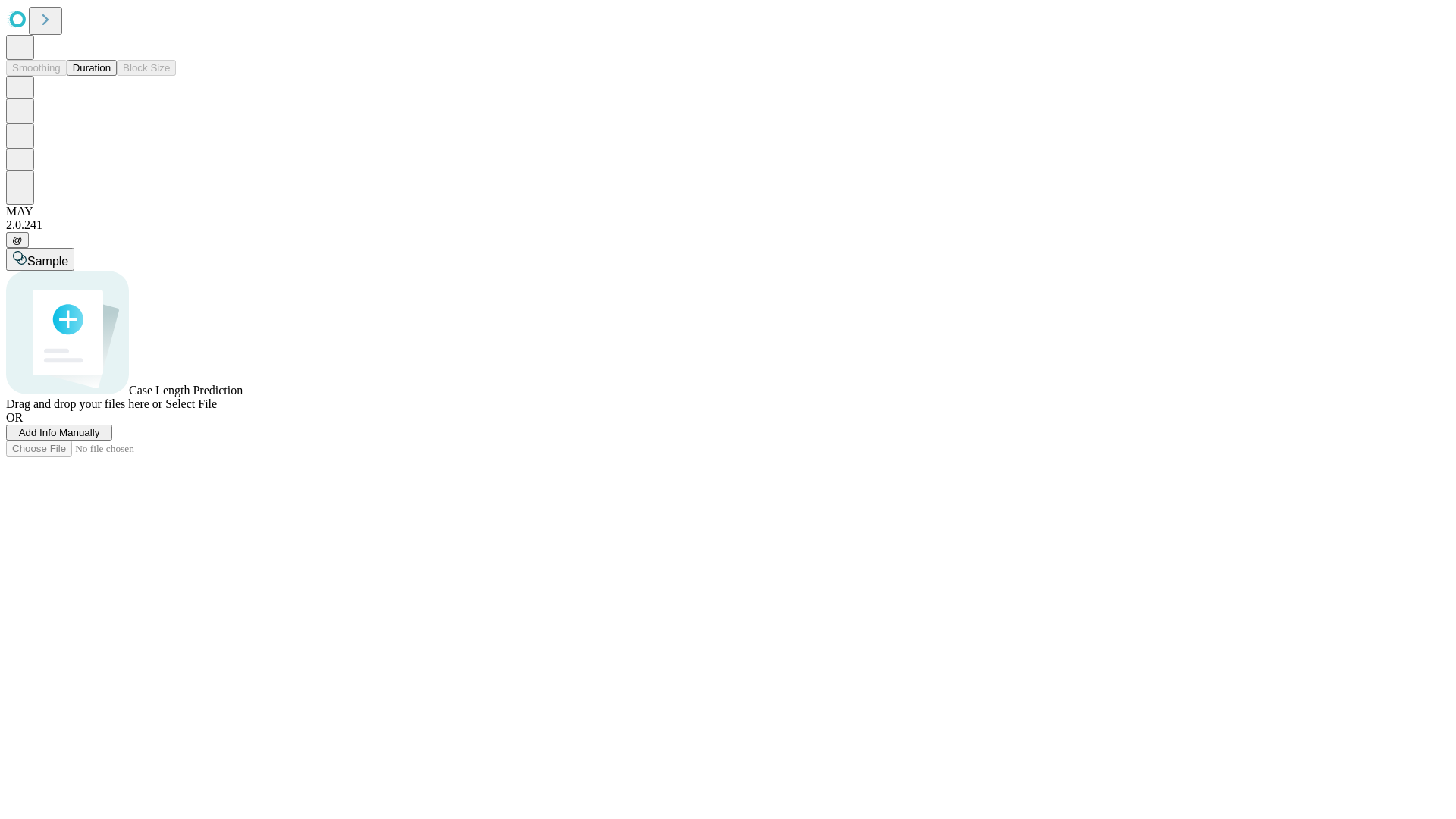
click at [111, 76] on button "Duration" at bounding box center [92, 68] width 50 height 16
click at [100, 439] on span "Add Info Manually" at bounding box center [59, 433] width 81 height 11
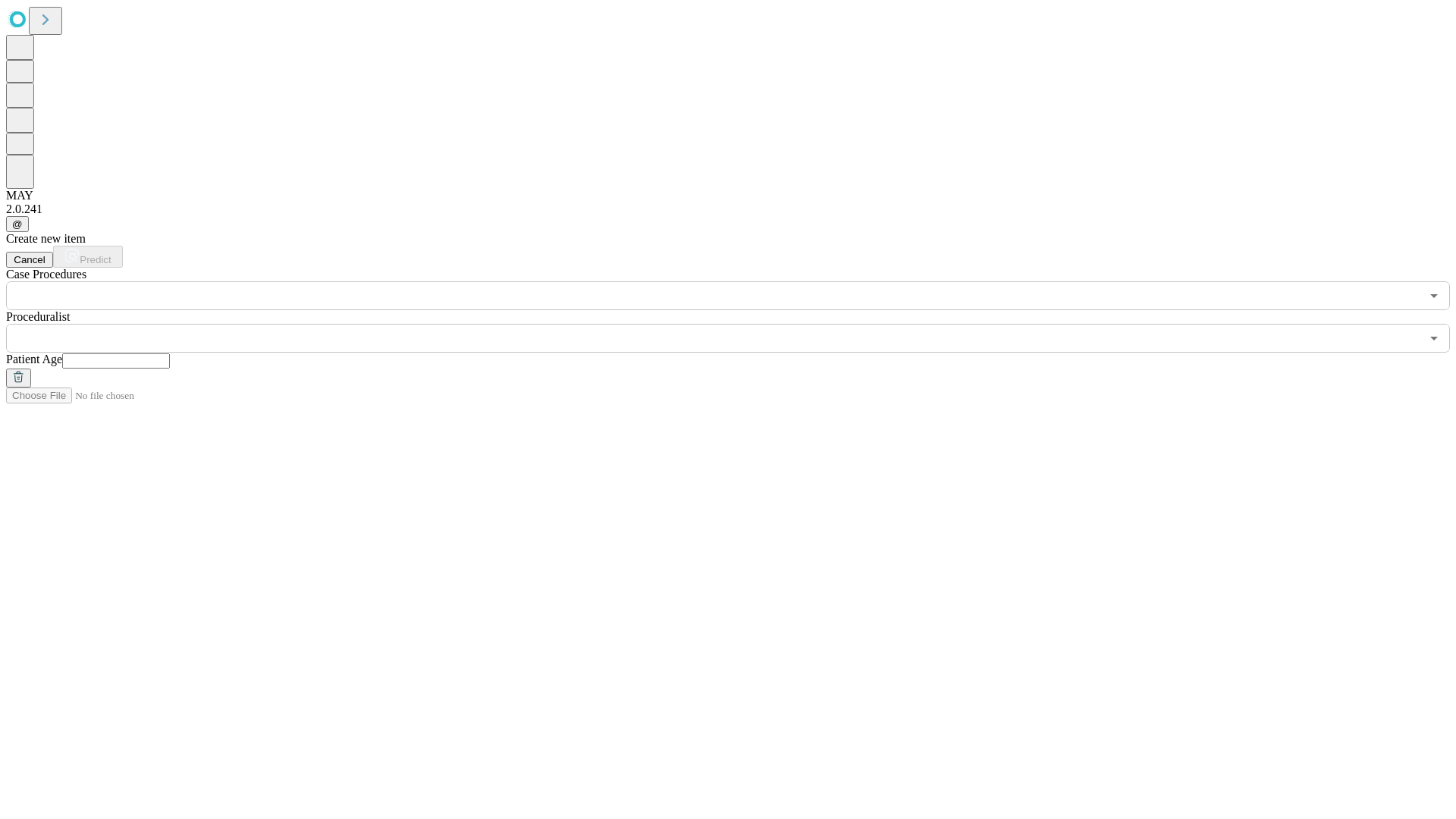
click at [170, 354] on input "text" at bounding box center [115, 361] width 108 height 15
type input "**"
click at [739, 324] on input "text" at bounding box center [712, 338] width 1414 height 29
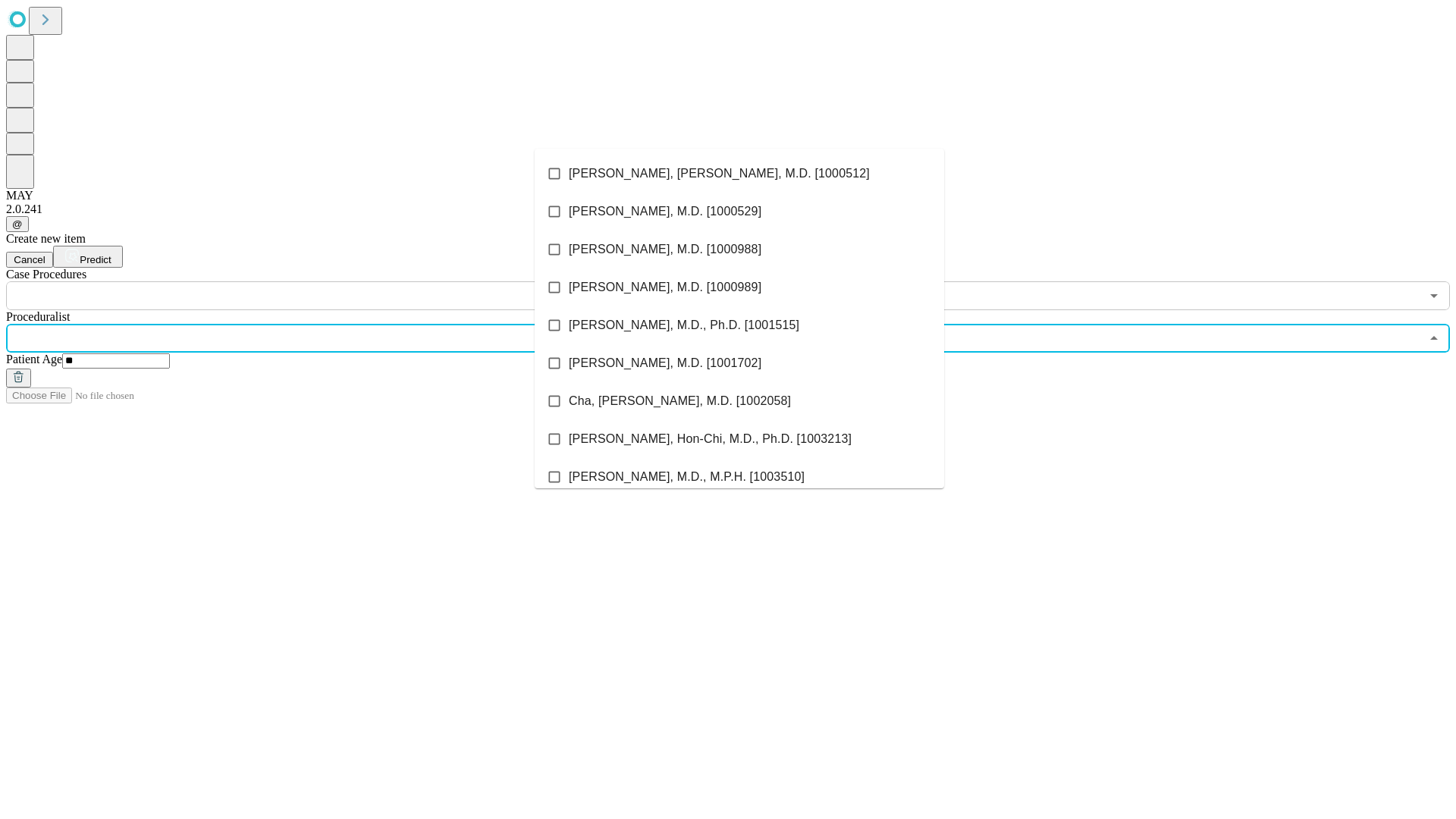
click at [739, 174] on li "[PERSON_NAME], [PERSON_NAME], M.D. [1000512]" at bounding box center [739, 174] width 409 height 38
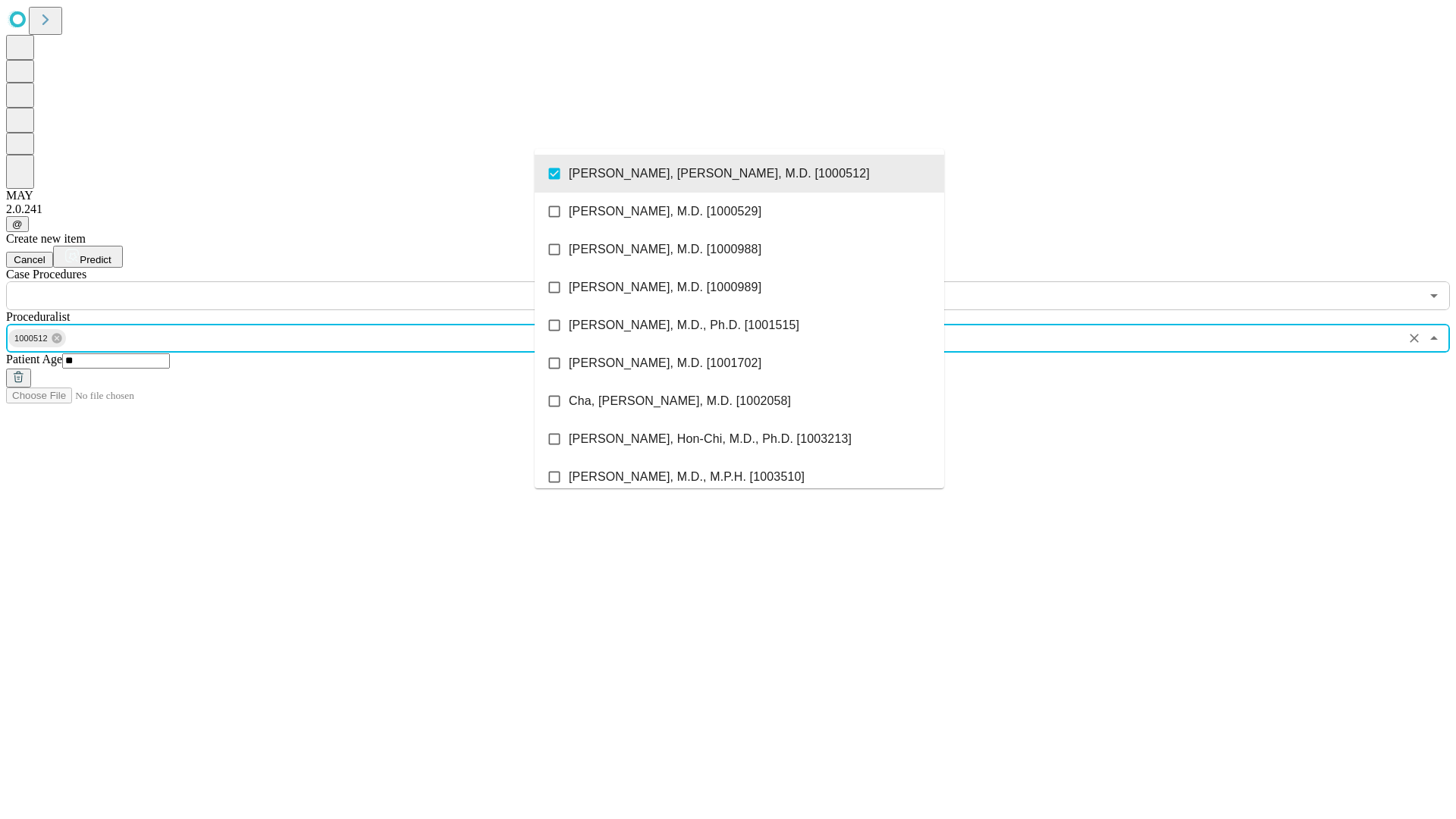
click at [318, 281] on input "text" at bounding box center [712, 296] width 1414 height 29
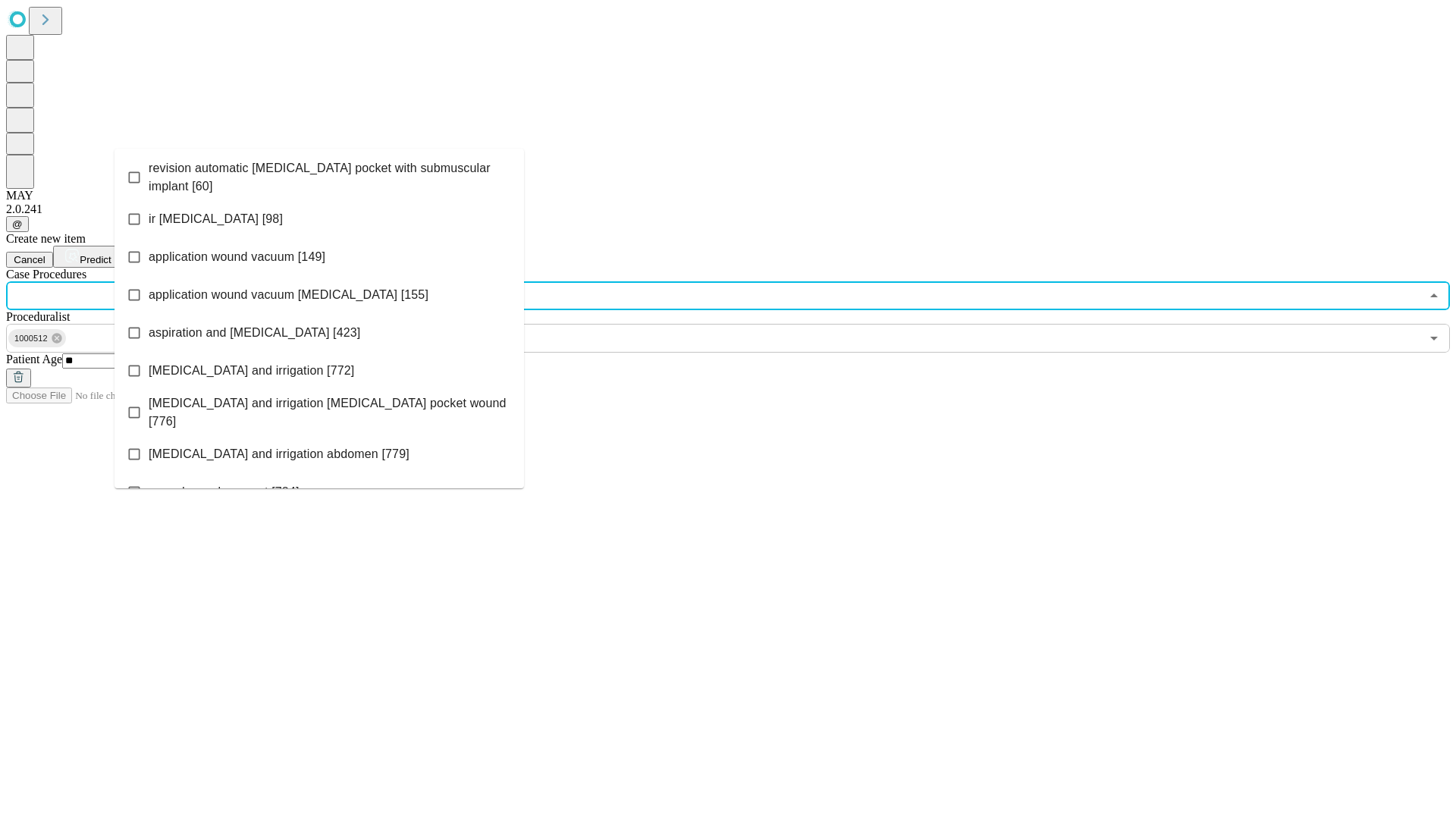
click at [319, 174] on span "revision automatic [MEDICAL_DATA] pocket with submuscular implant [60]" at bounding box center [330, 177] width 363 height 36
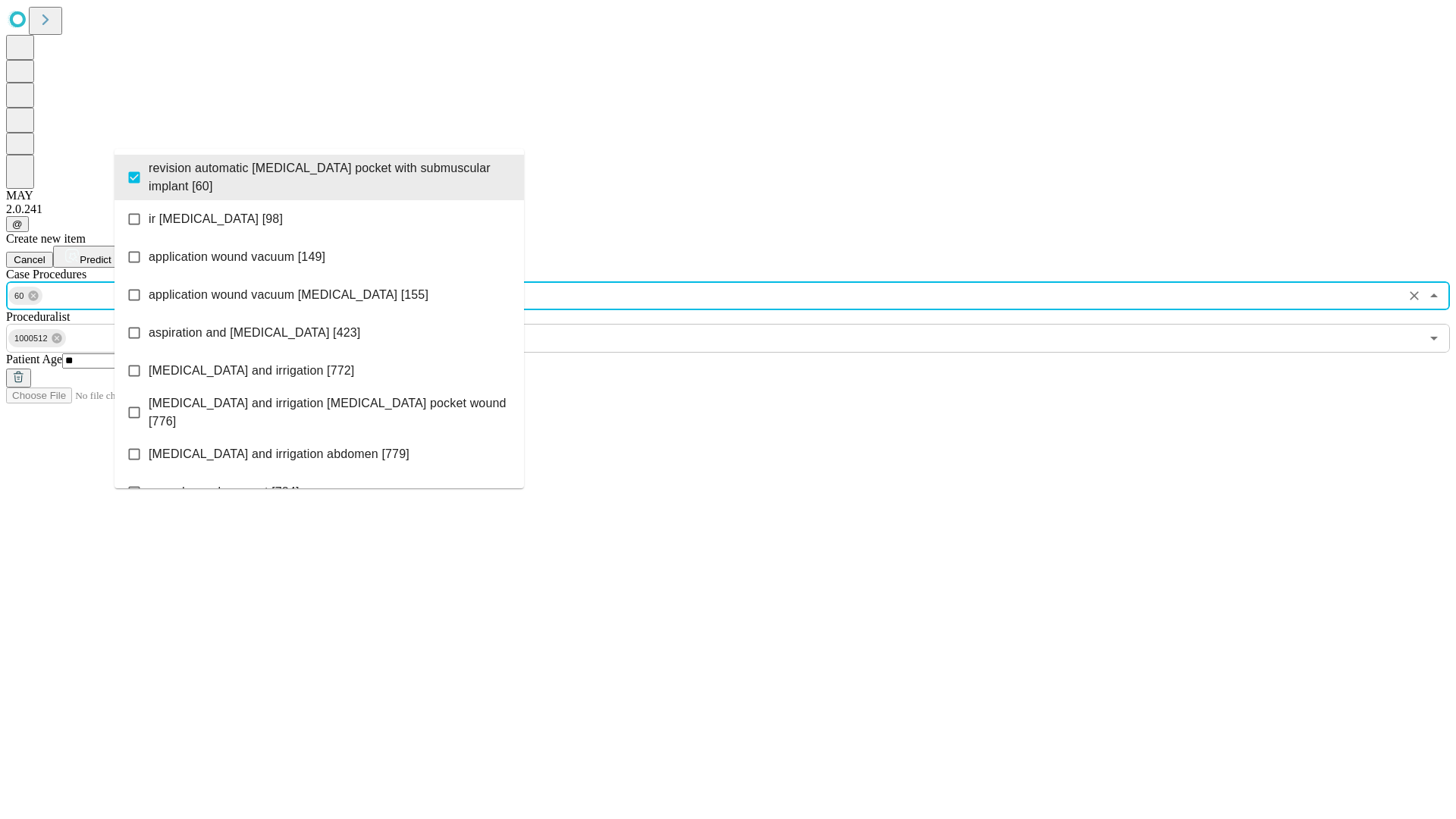
click at [111, 254] on span "Predict" at bounding box center [95, 259] width 31 height 11
